Goal: Transaction & Acquisition: Obtain resource

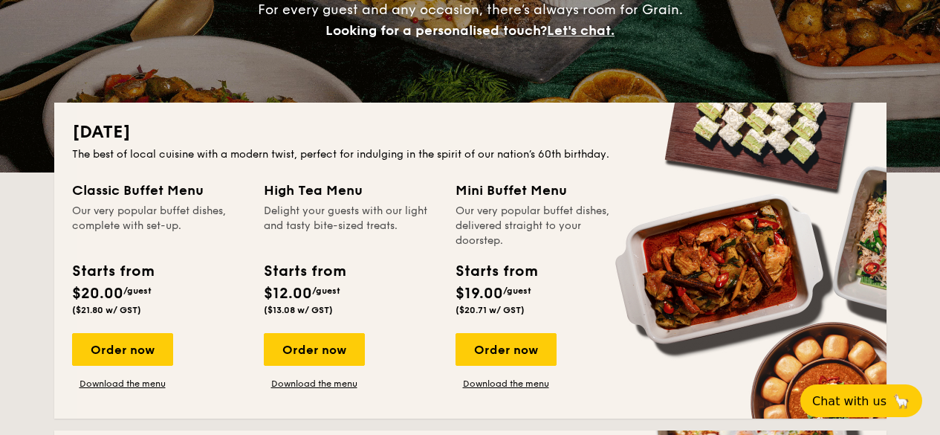
scroll to position [223, 0]
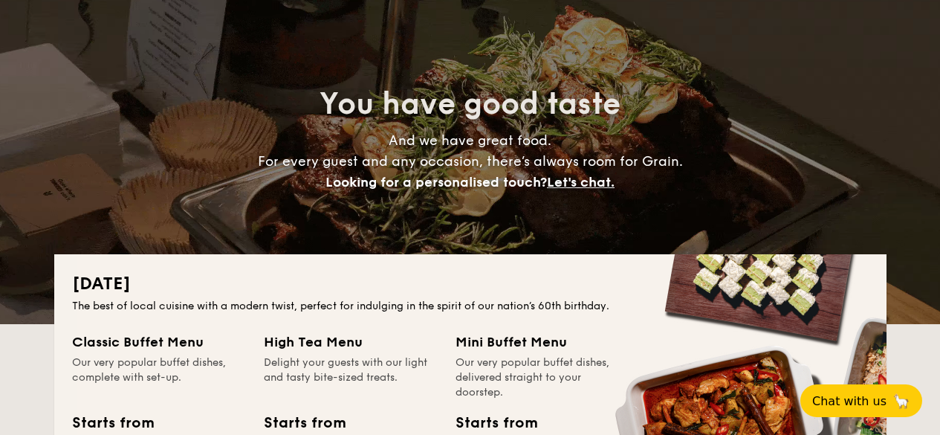
scroll to position [297, 0]
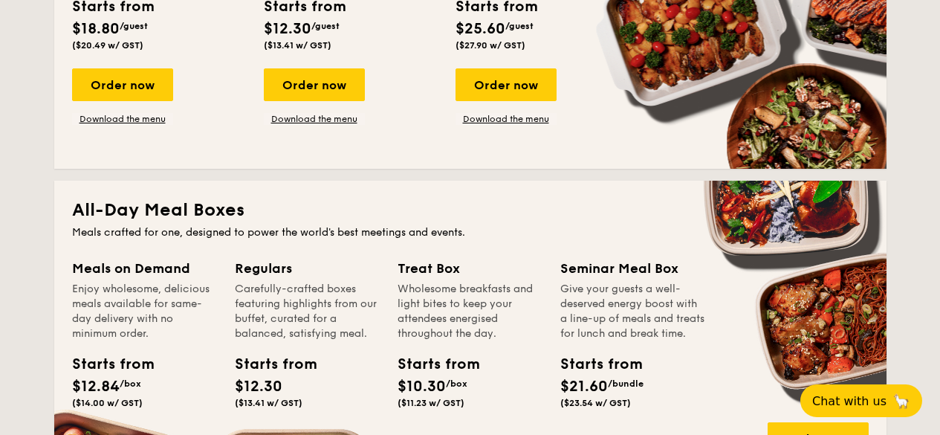
scroll to position [966, 0]
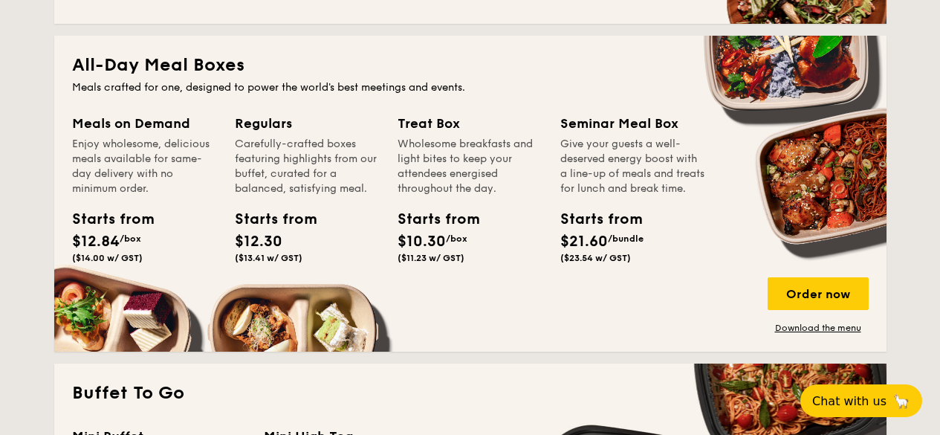
drag, startPoint x: 123, startPoint y: 119, endPoint x: 715, endPoint y: 242, distance: 604.2
click at [705, 233] on div "Meals on Demand Enjoy wholesome, delicious meals available for same-day deliver…" at bounding box center [470, 223] width 797 height 221
click at [586, 343] on div "All-Day Meal Boxes Meals crafted for one, designed to power the world's best me…" at bounding box center [470, 194] width 832 height 316
drag, startPoint x: 427, startPoint y: 118, endPoint x: 514, endPoint y: 238, distance: 148.4
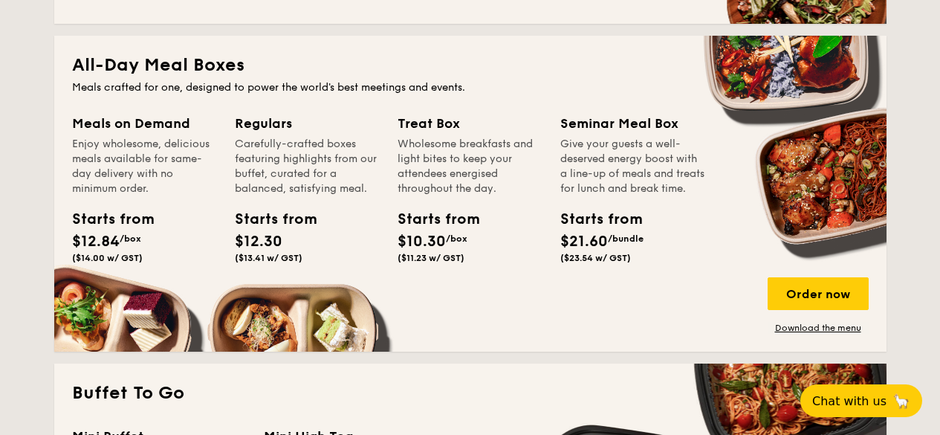
click at [529, 230] on div "Treat Box Wholesome breakfasts and light bites to keep your attendees energised…" at bounding box center [470, 191] width 145 height 156
drag, startPoint x: 507, startPoint y: 266, endPoint x: 519, endPoint y: 268, distance: 12.0
click at [519, 268] on div "Starts from $10.30 /box ($11.23 w/ GST)" at bounding box center [470, 238] width 157 height 61
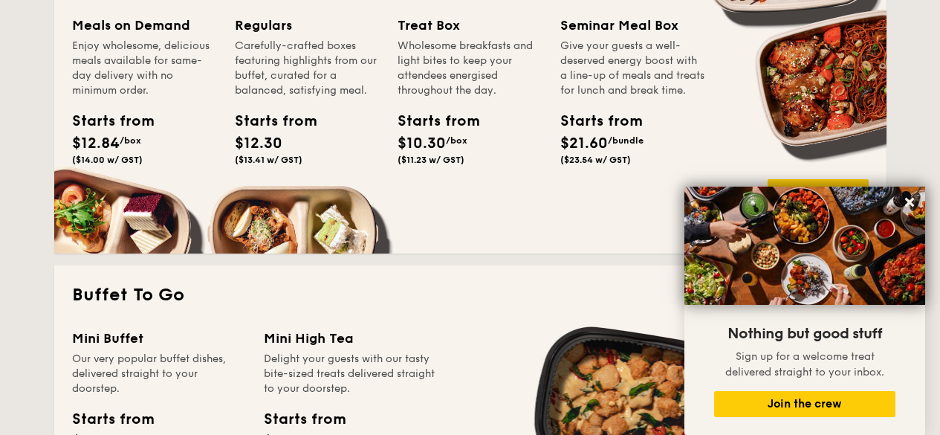
scroll to position [1041, 0]
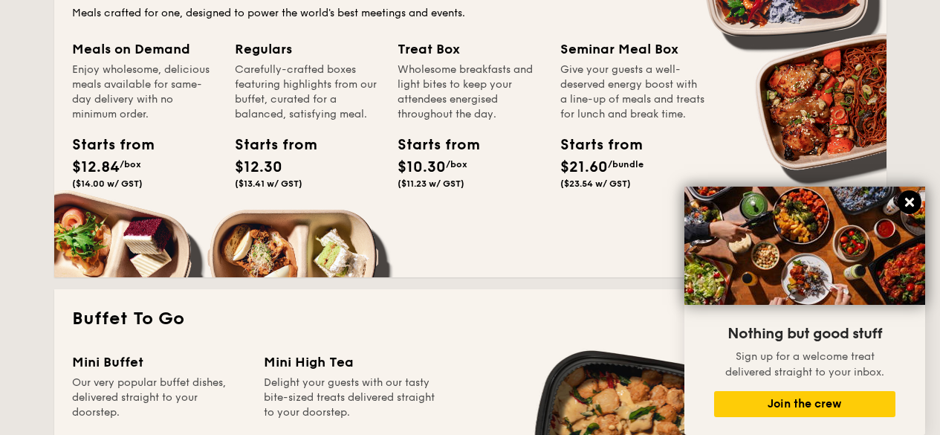
click at [908, 202] on icon at bounding box center [909, 202] width 9 height 9
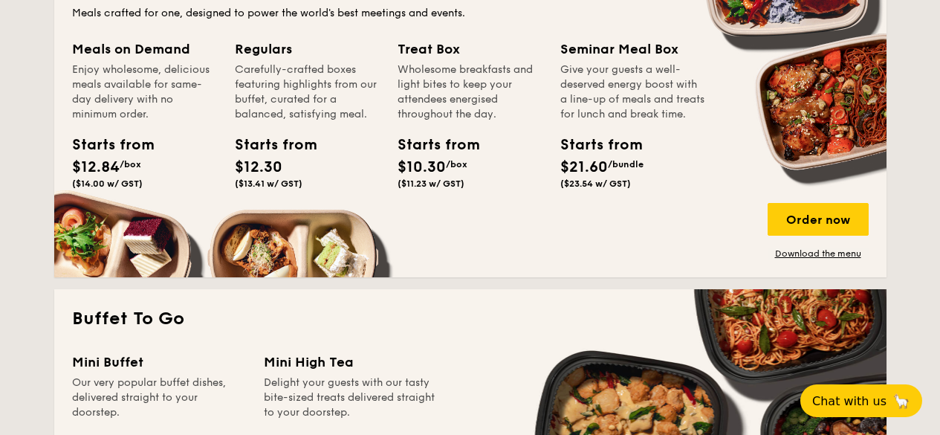
drag, startPoint x: 907, startPoint y: 240, endPoint x: 910, endPoint y: 233, distance: 8.0
click at [808, 250] on link "Download the menu" at bounding box center [818, 254] width 101 height 12
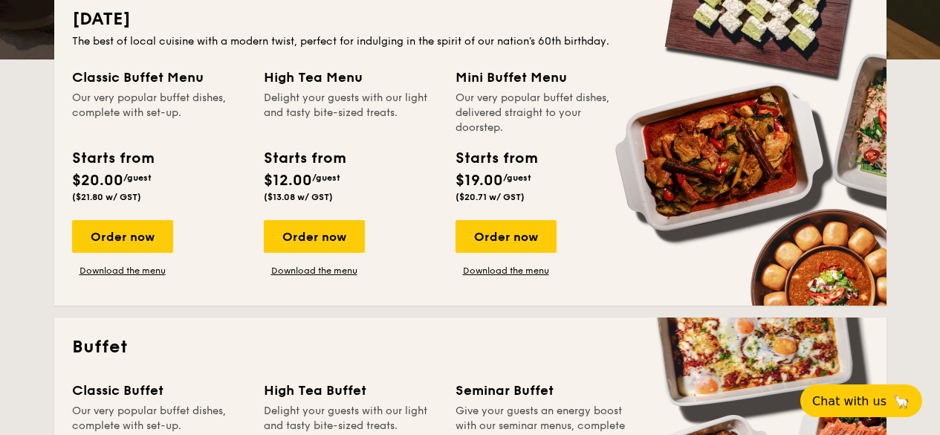
scroll to position [446, 0]
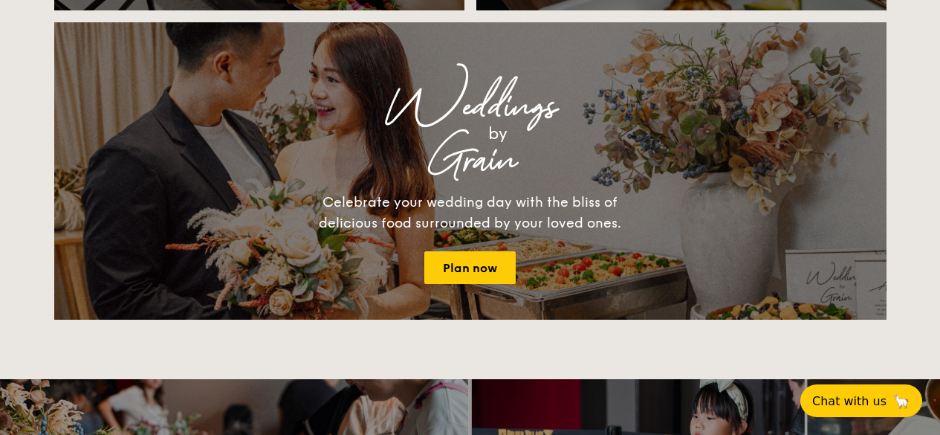
scroll to position [1933, 0]
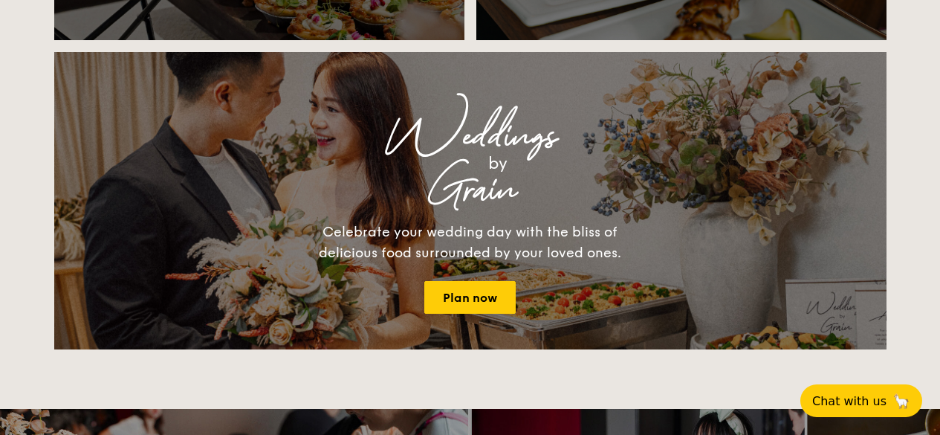
click at [0, 207] on div "[DATE] The best of local cuisine with a modern twist, perfect for indulging in …" at bounding box center [470, 28] width 940 height 3230
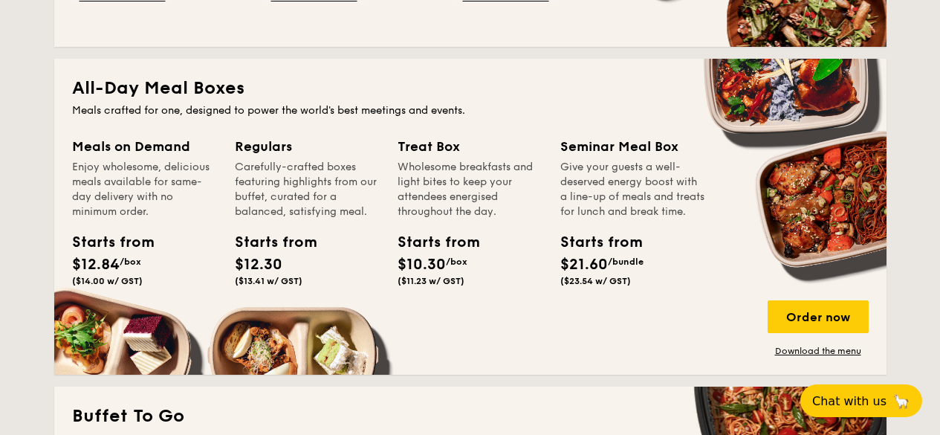
scroll to position [966, 0]
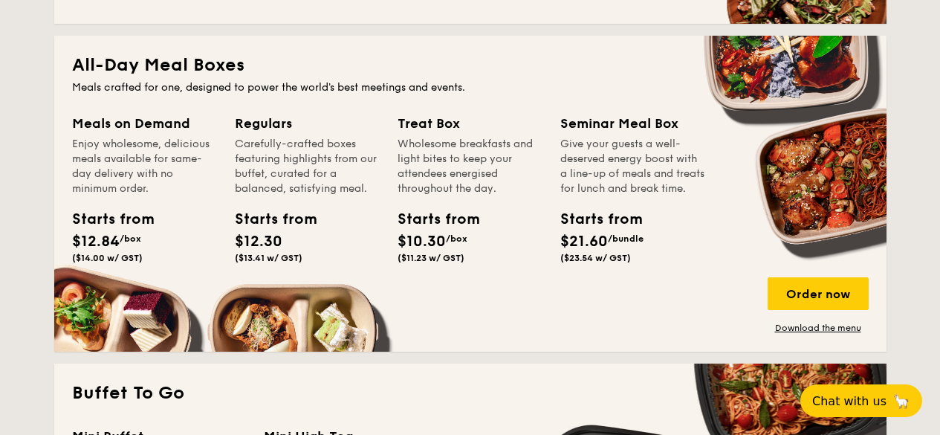
drag, startPoint x: 125, startPoint y: 222, endPoint x: 140, endPoint y: 151, distance: 72.9
click at [125, 222] on div "Starts from" at bounding box center [105, 219] width 67 height 22
click at [150, 120] on div "Meals on Demand" at bounding box center [144, 123] width 145 height 21
drag, startPoint x: 148, startPoint y: 121, endPoint x: 183, endPoint y: 225, distance: 109.8
click at [183, 225] on div "Meals on Demand Enjoy wholesome, delicious meals available for same-day deliver…" at bounding box center [144, 191] width 145 height 156
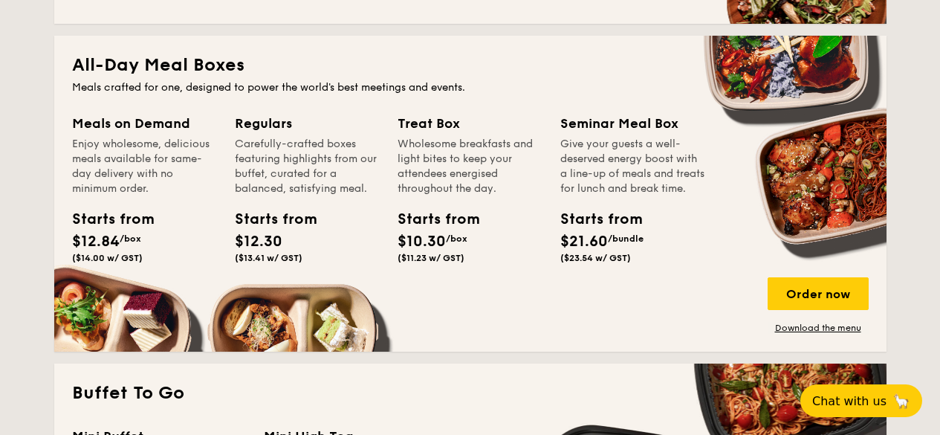
click at [122, 164] on div "Enjoy wholesome, delicious meals available for same-day delivery with no minimu…" at bounding box center [144, 166] width 145 height 59
click at [806, 328] on link "Download the menu" at bounding box center [818, 328] width 101 height 12
